Goal: Find specific page/section: Find specific page/section

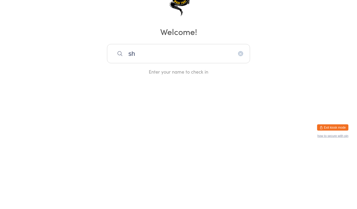
type input "sh"
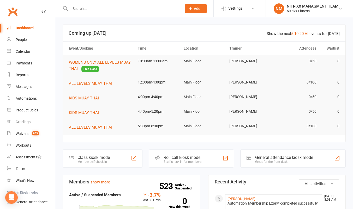
click at [74, 8] on input "text" at bounding box center [123, 8] width 109 height 7
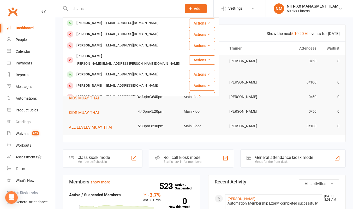
type input "shams"
click at [152, 24] on div "[PERSON_NAME] [EMAIL_ADDRESS][DOMAIN_NAME]" at bounding box center [126, 23] width 126 height 11
